Goal: Task Accomplishment & Management: Use online tool/utility

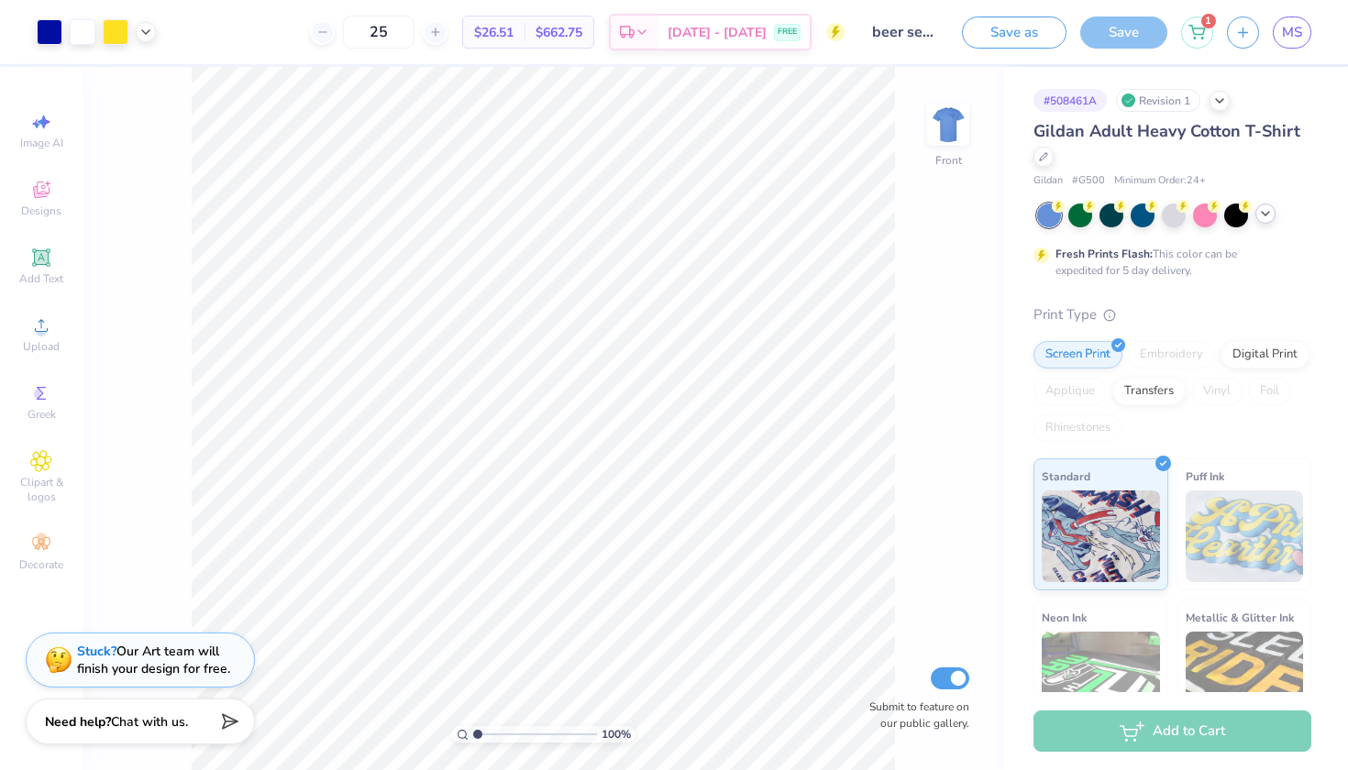
click at [1272, 216] on icon at bounding box center [1265, 213] width 15 height 15
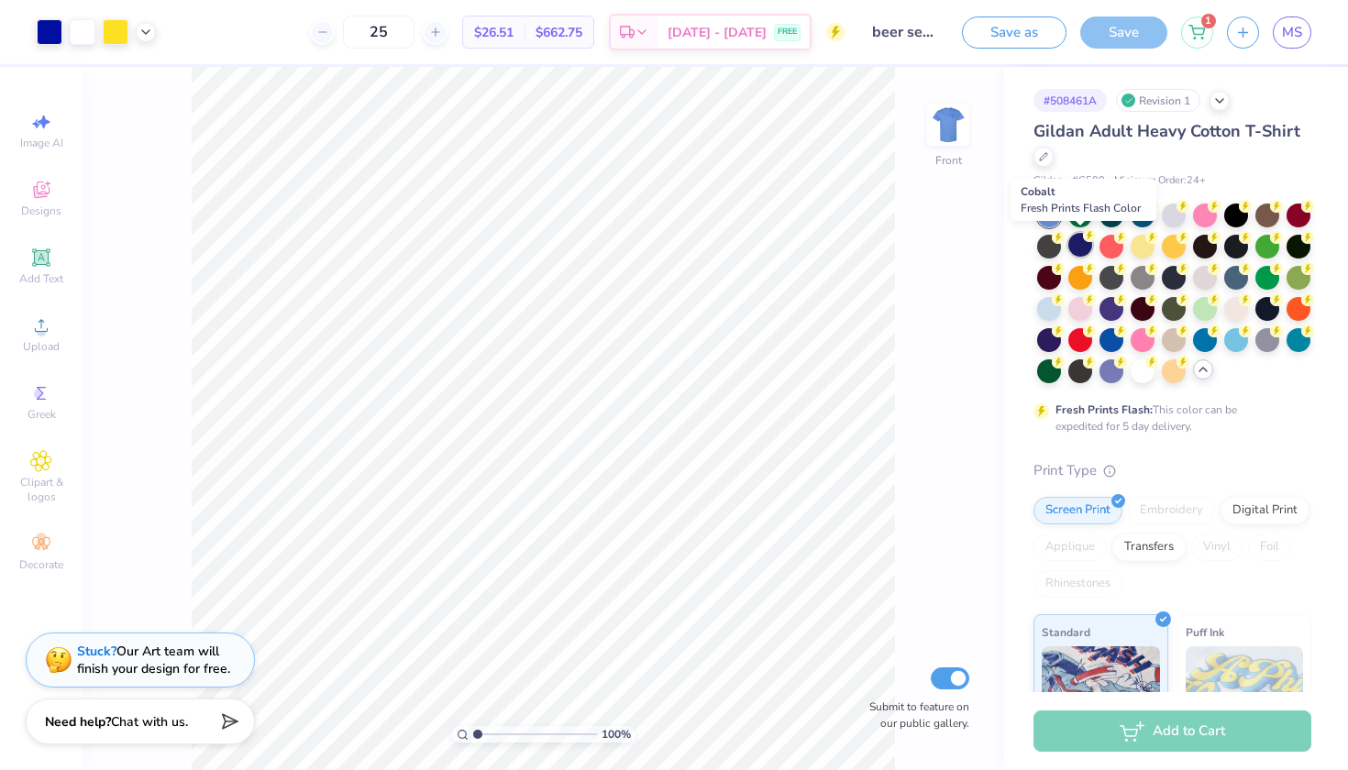
click at [1087, 247] on div at bounding box center [1080, 245] width 24 height 24
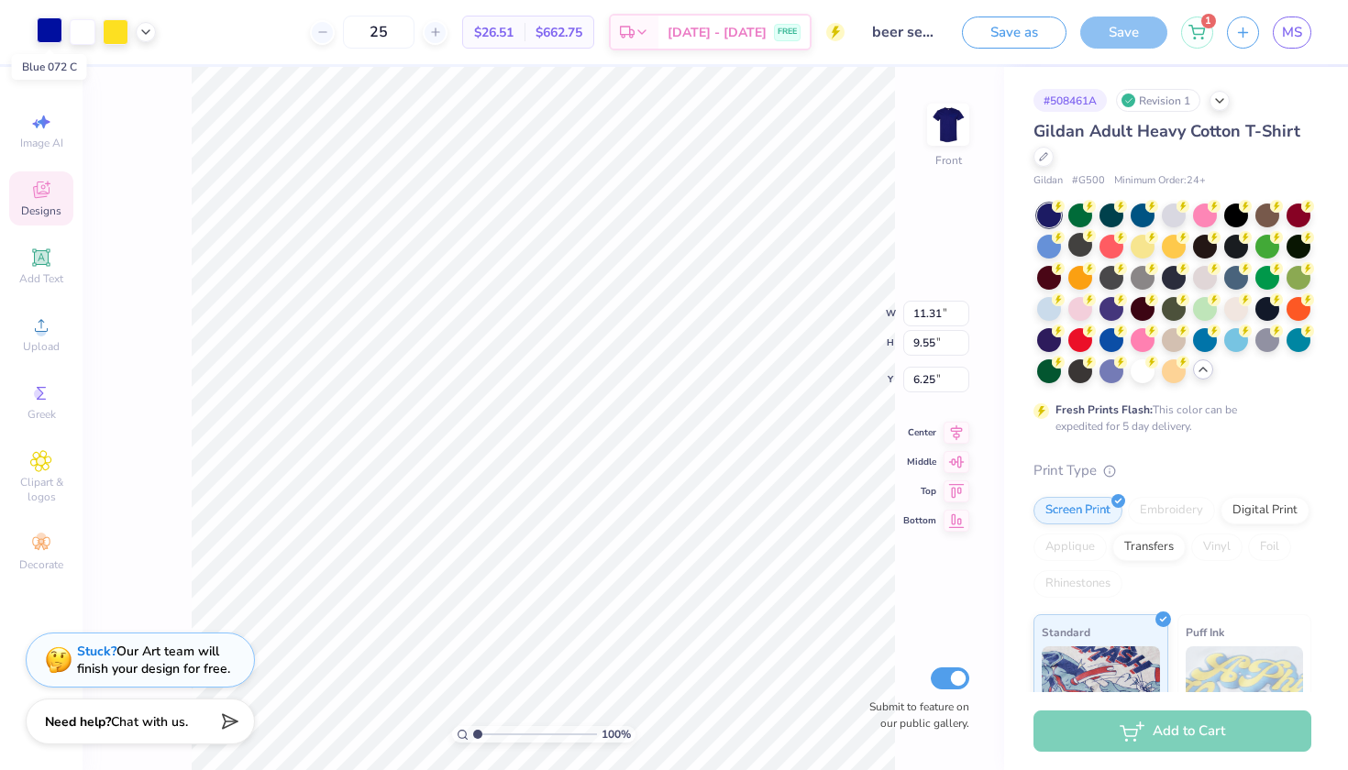
click at [50, 34] on div at bounding box center [50, 30] width 26 height 26
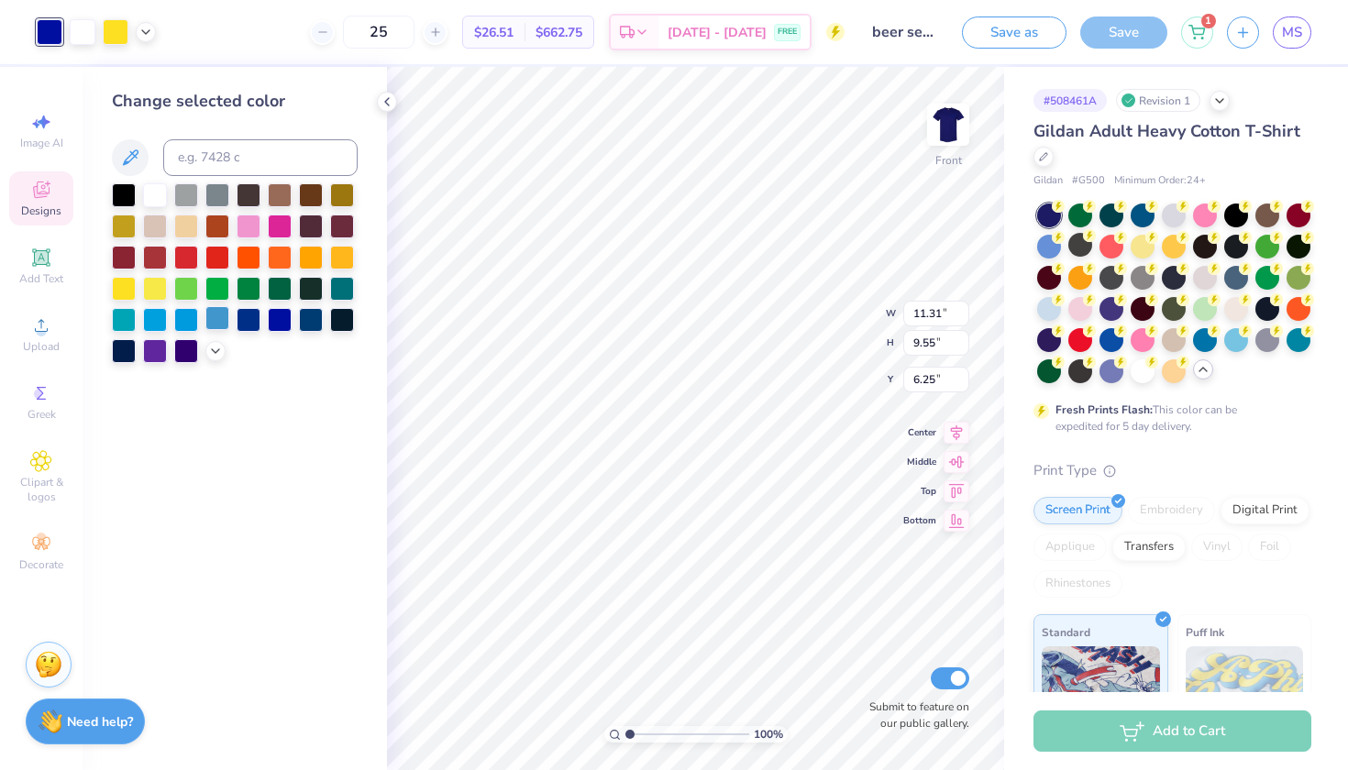
click at [222, 324] on div at bounding box center [217, 318] width 24 height 24
click at [158, 317] on div at bounding box center [155, 318] width 24 height 24
click at [875, 635] on icon at bounding box center [874, 641] width 16 height 17
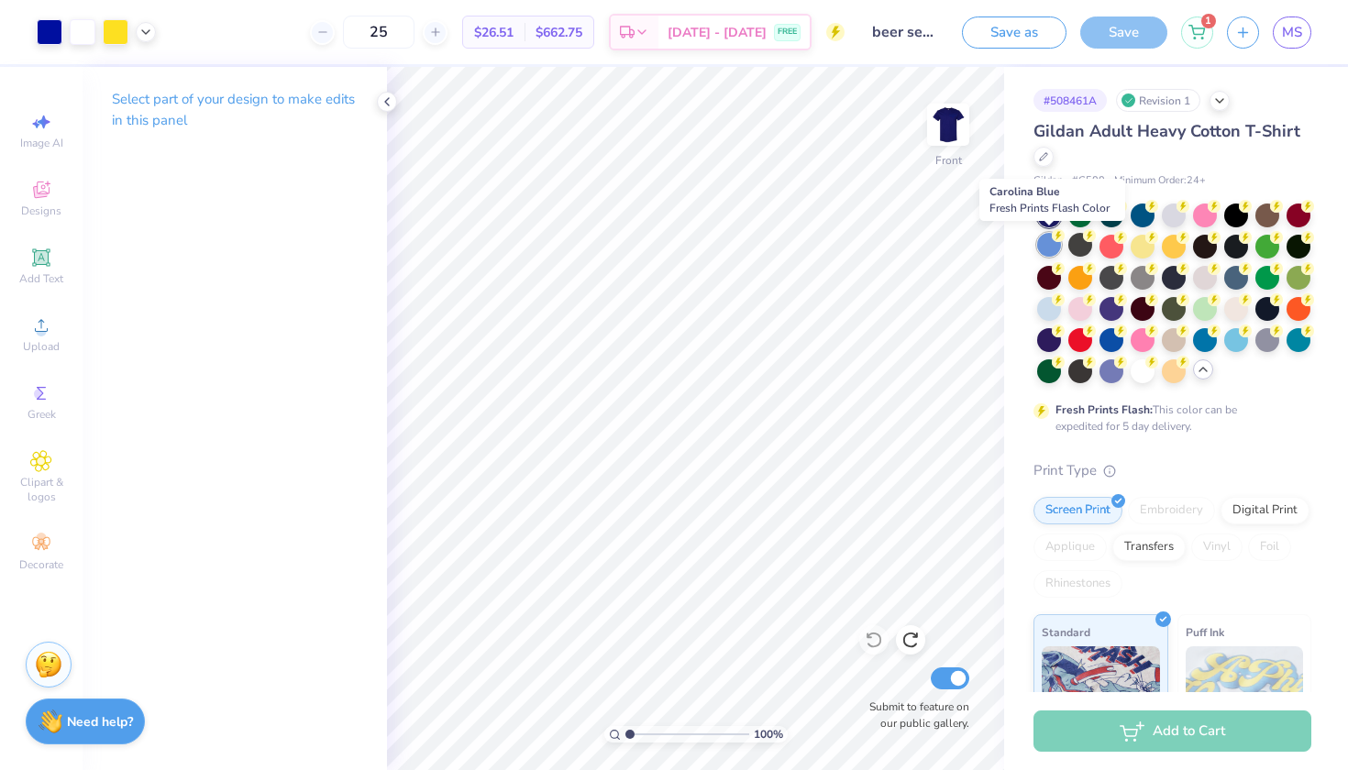
click at [1055, 248] on div at bounding box center [1049, 245] width 24 height 24
click at [1059, 303] on div at bounding box center [1049, 307] width 24 height 24
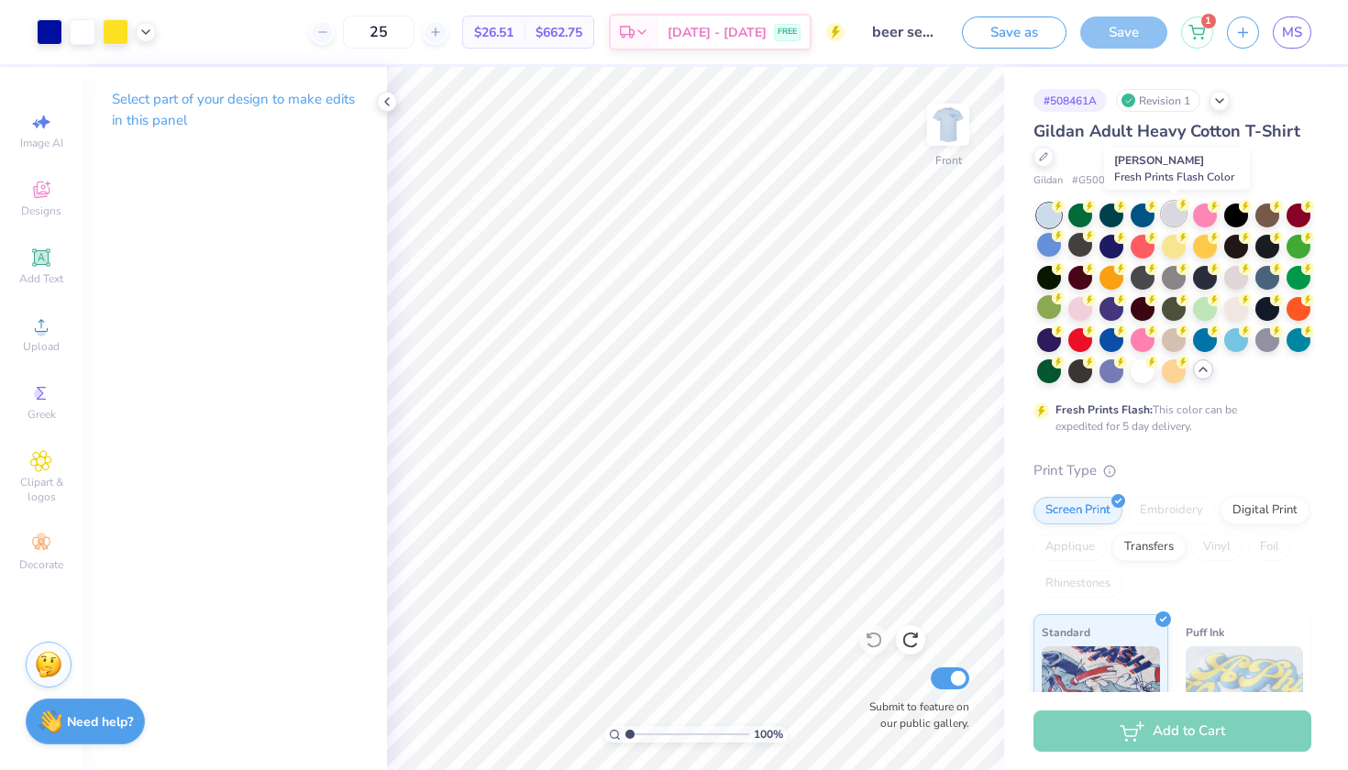
click at [1173, 215] on div at bounding box center [1174, 214] width 24 height 24
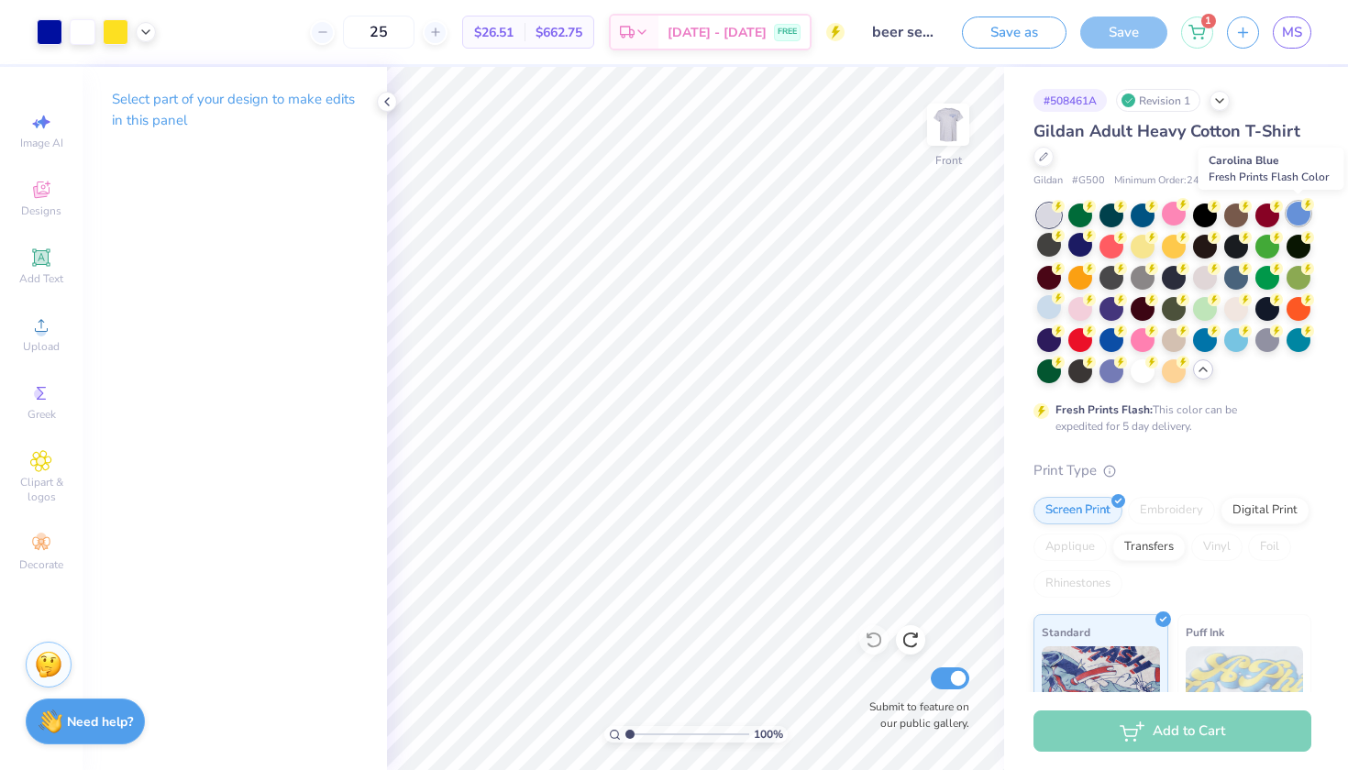
click at [1303, 216] on div at bounding box center [1298, 214] width 24 height 24
click at [1065, 213] on circle at bounding box center [1058, 206] width 13 height 13
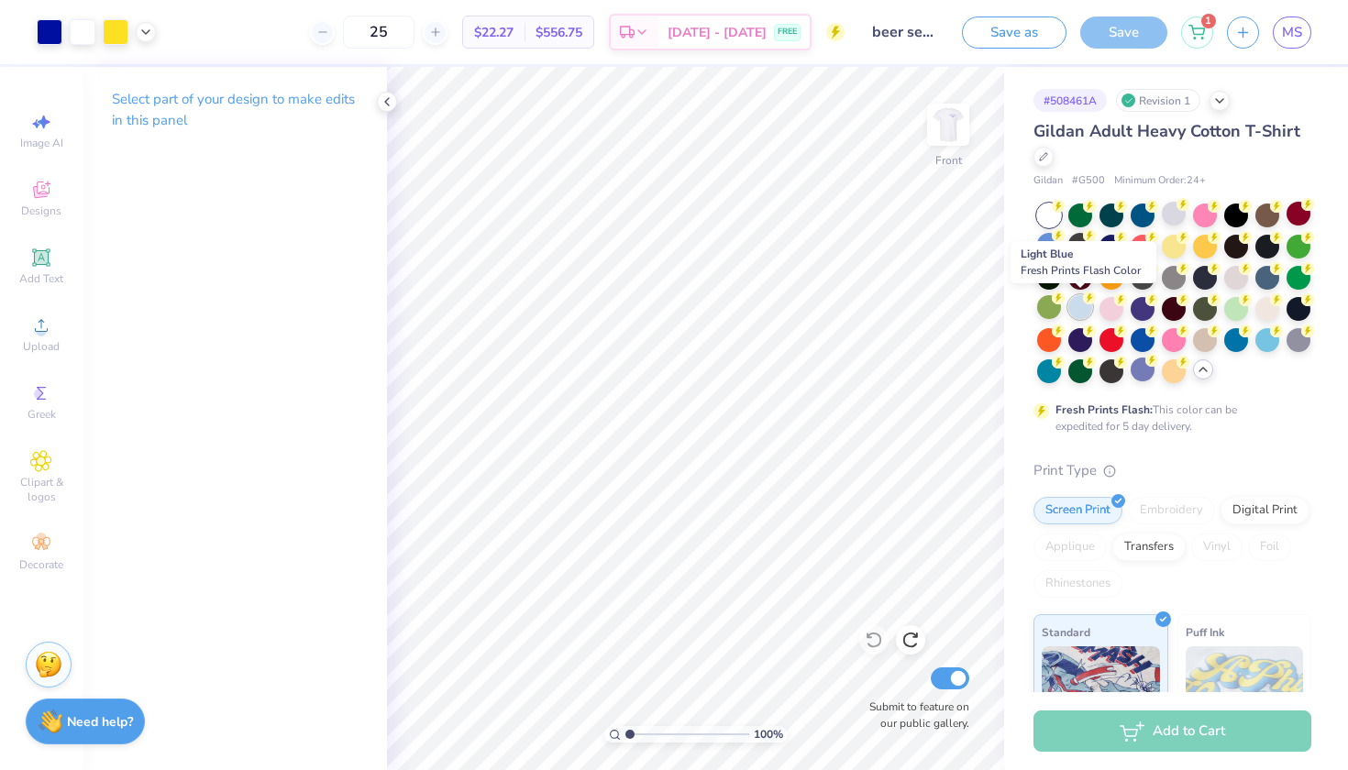
click at [1079, 311] on div at bounding box center [1080, 307] width 24 height 24
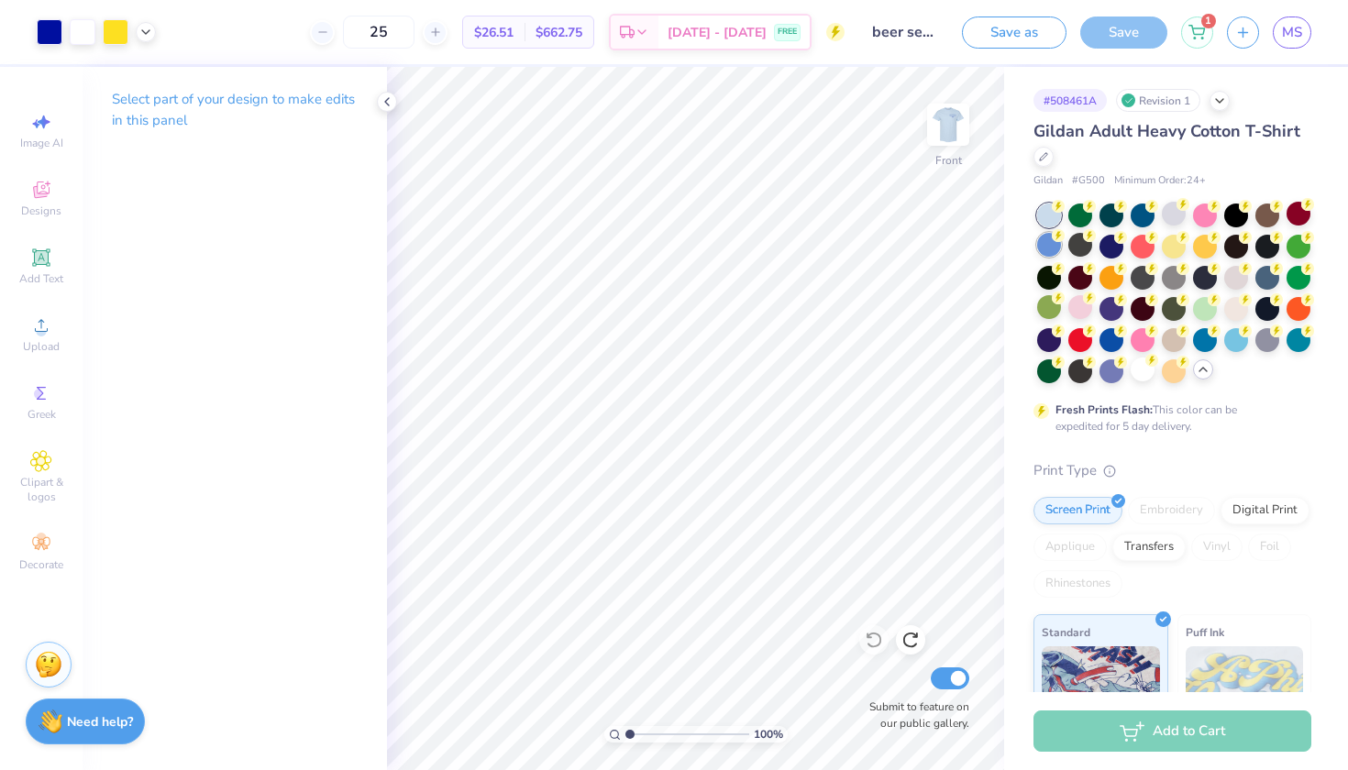
click at [1046, 251] on div at bounding box center [1049, 245] width 24 height 24
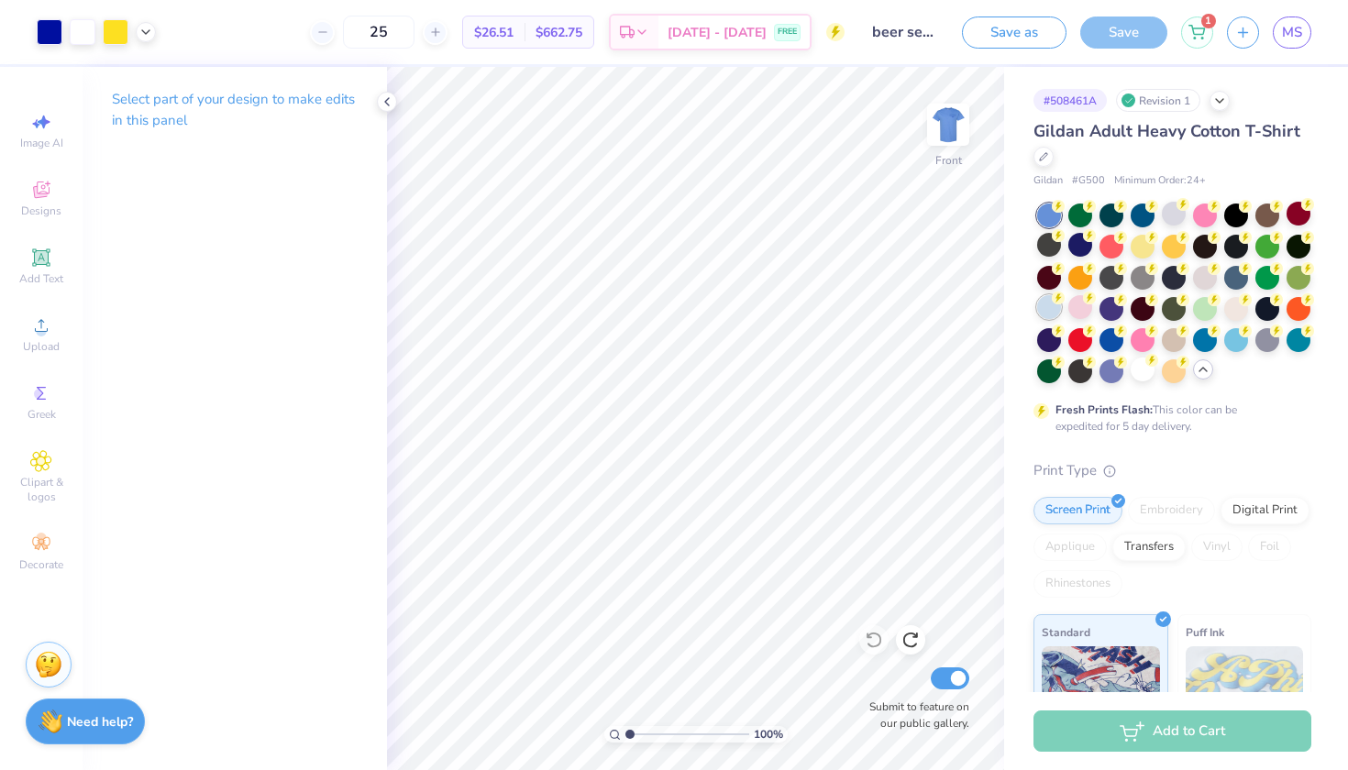
click at [1046, 303] on div at bounding box center [1049, 307] width 24 height 24
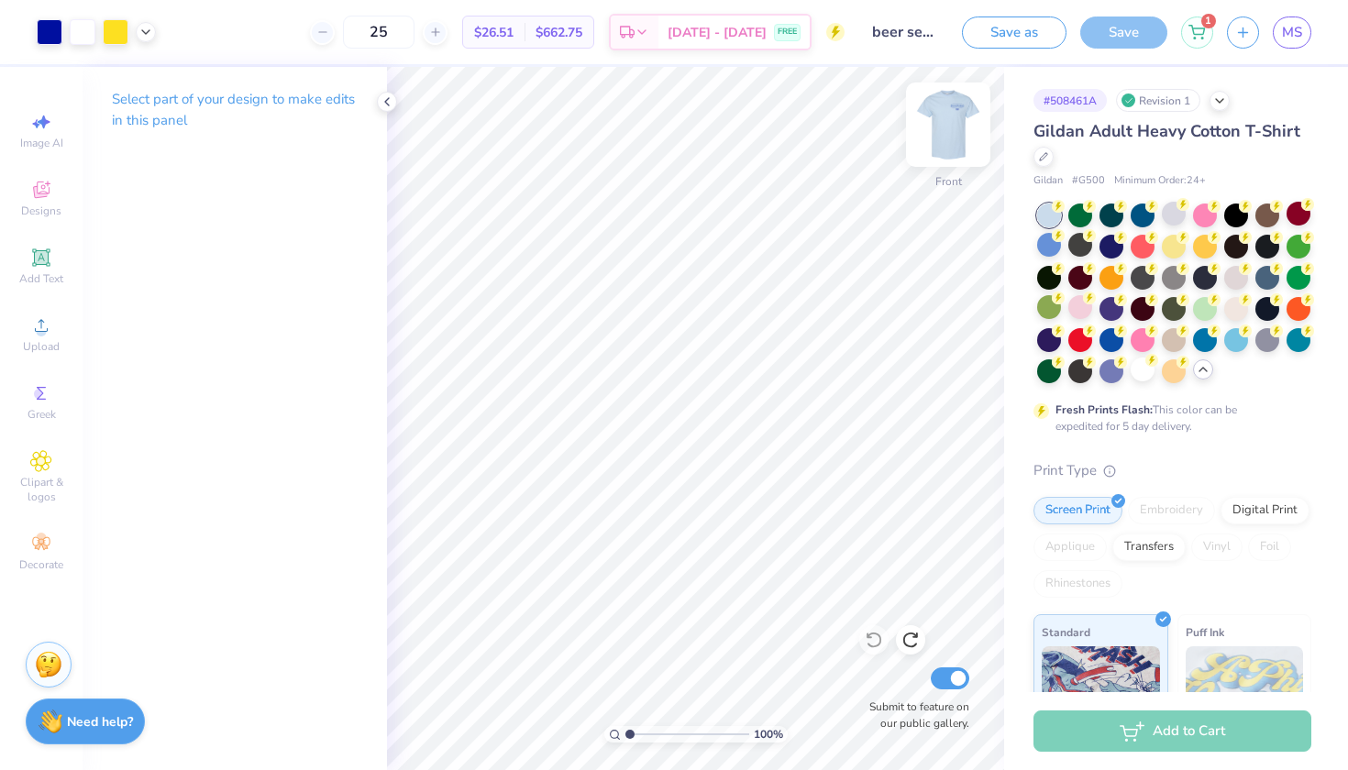
click at [948, 121] on img at bounding box center [947, 124] width 73 height 73
click at [1043, 249] on div at bounding box center [1049, 245] width 24 height 24
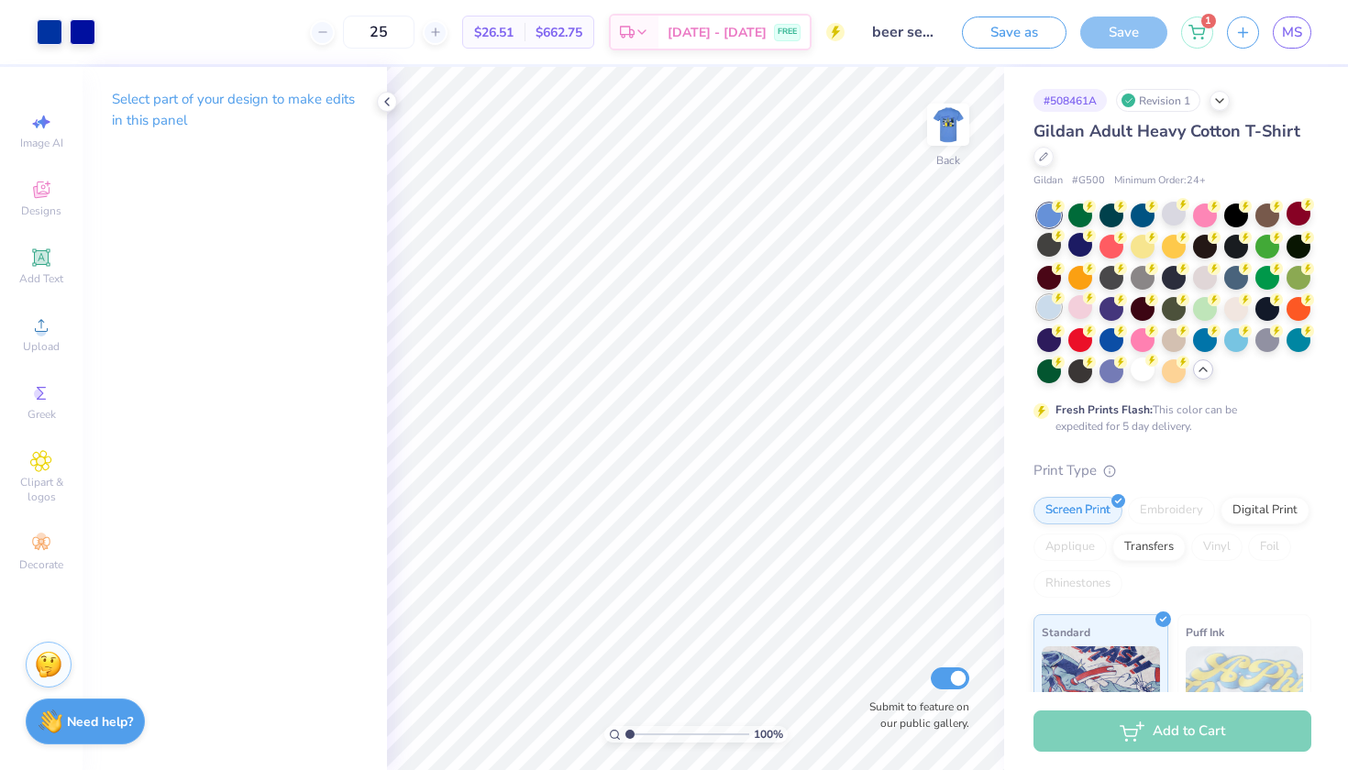
click at [1051, 303] on div at bounding box center [1049, 307] width 24 height 24
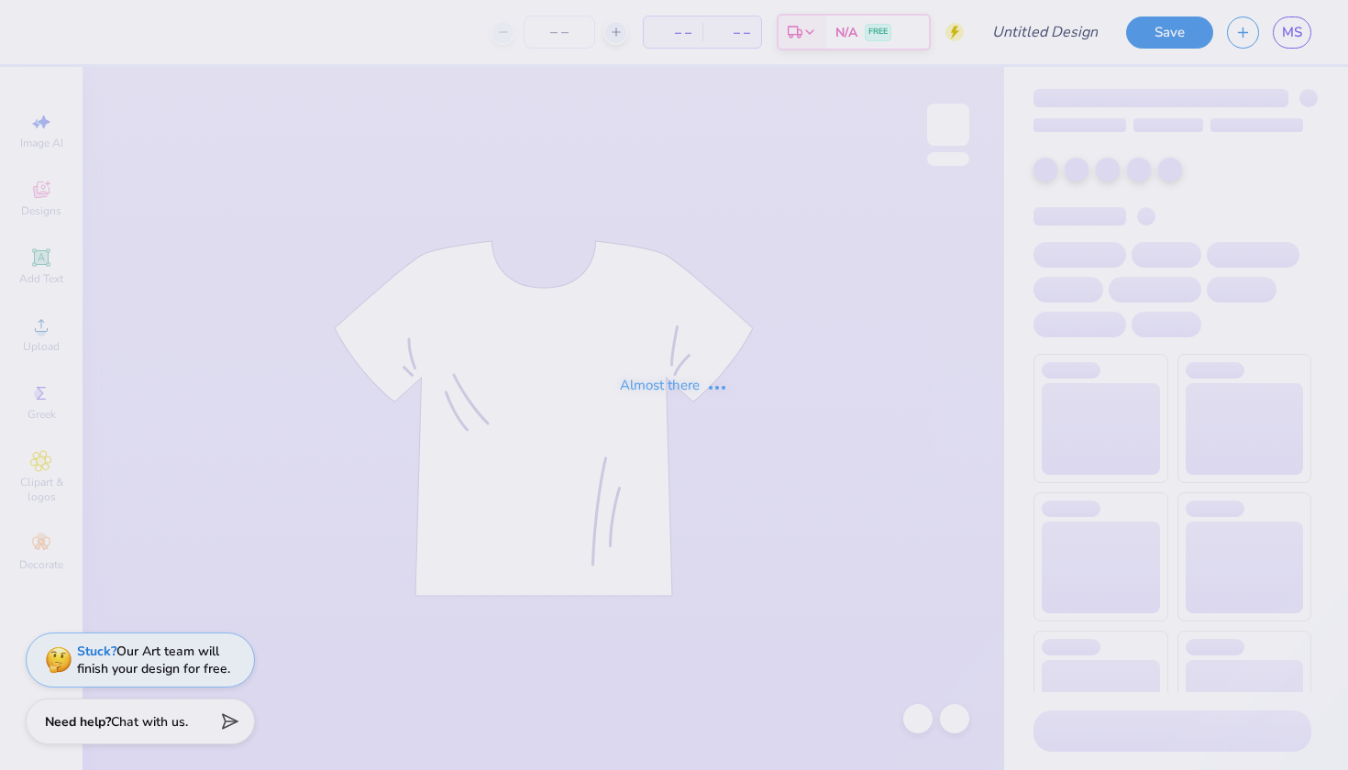
type input "24"
type input "beer senior yr"
type input "names parents weekend"
type input "24"
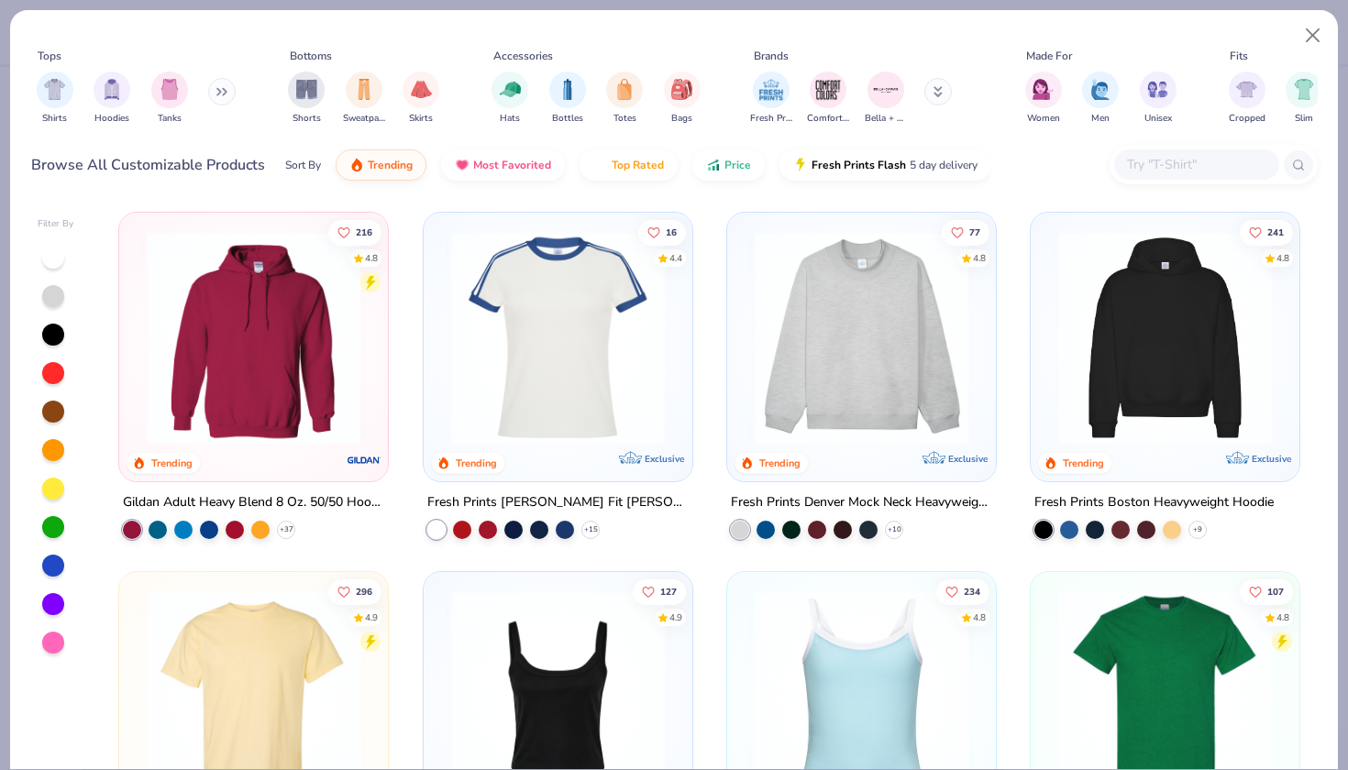
type input "names parents weekend"
